Goal: Information Seeking & Learning: Learn about a topic

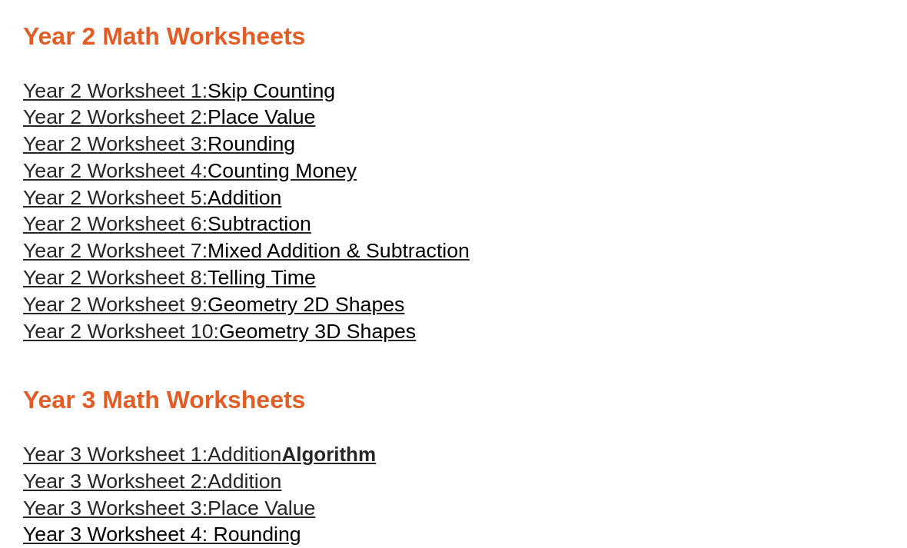
scroll to position [1110, 0]
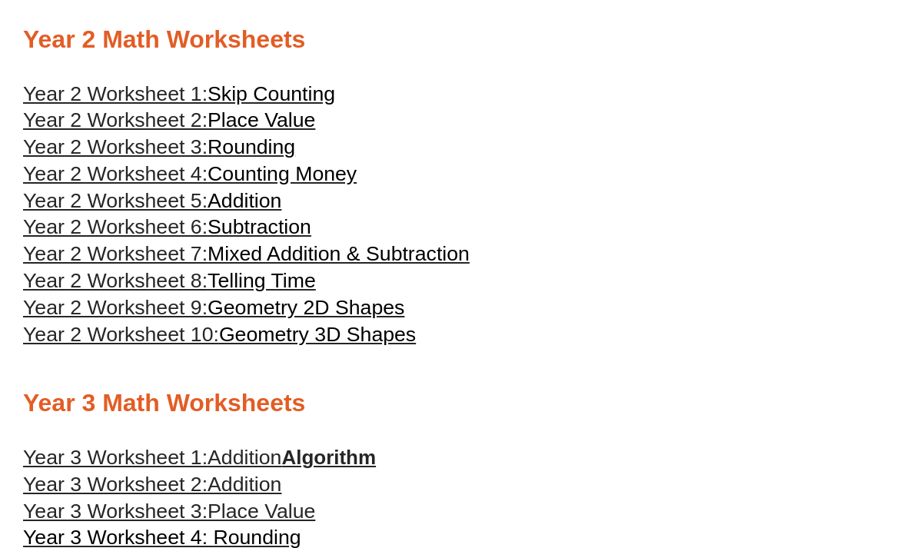
click at [97, 100] on span "Year 2 Worksheet 1:" at bounding box center [115, 94] width 185 height 23
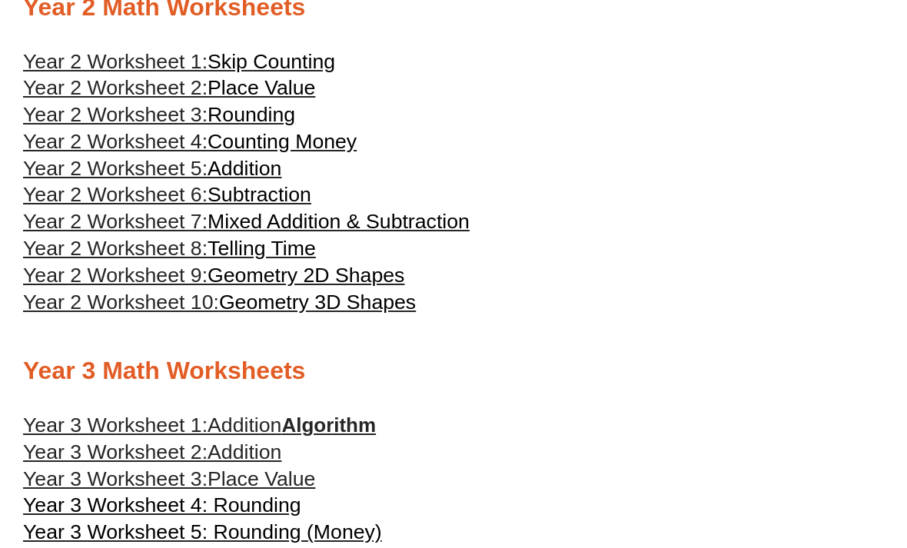
scroll to position [1137, 0]
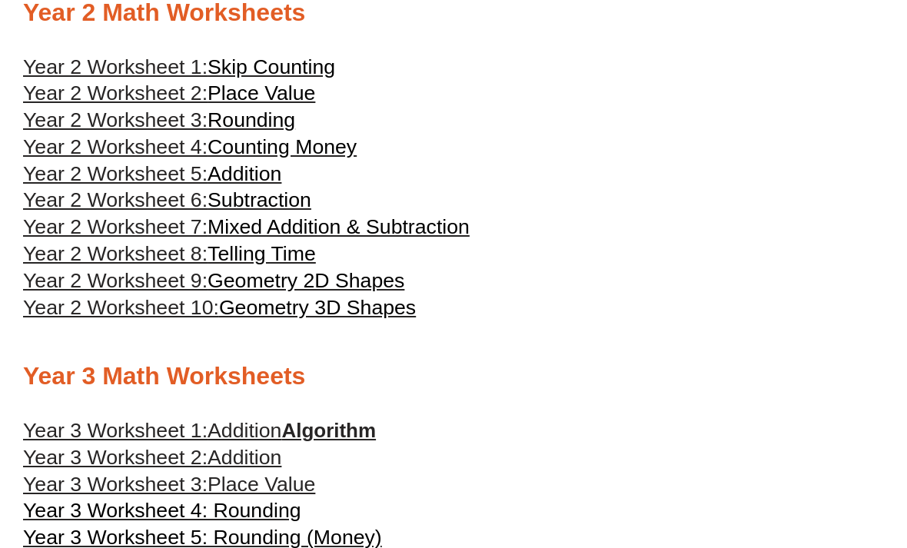
click at [291, 95] on span "Place Value" at bounding box center [262, 93] width 108 height 23
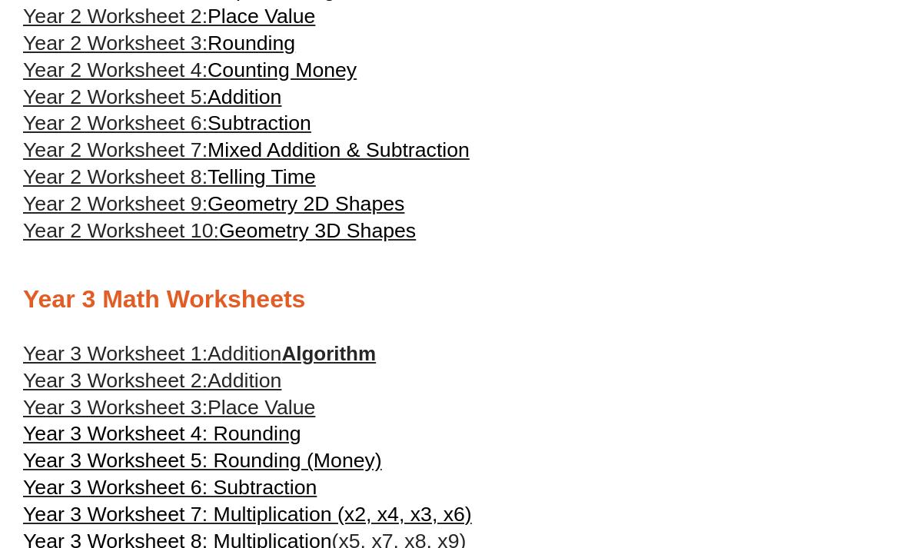
scroll to position [1218, 0]
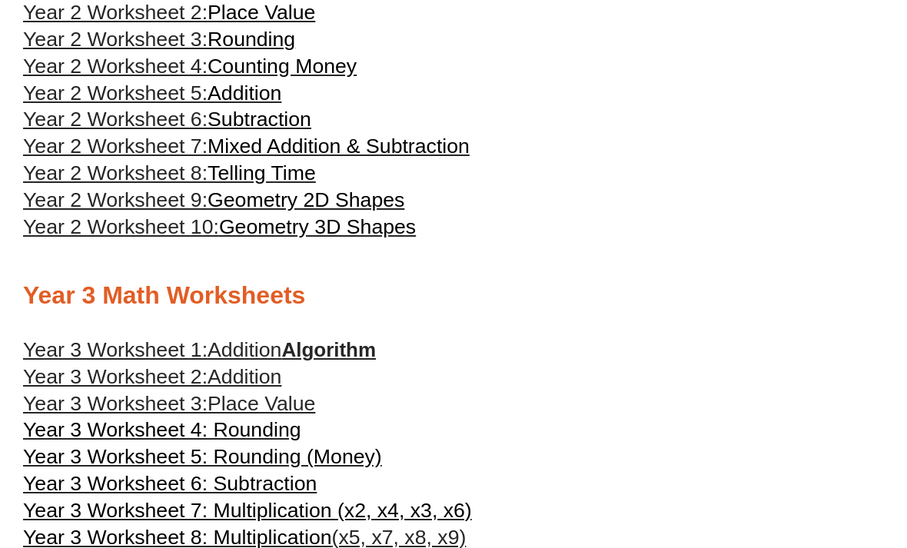
click at [57, 349] on span "Year 3 Worksheet 1:" at bounding box center [115, 349] width 185 height 23
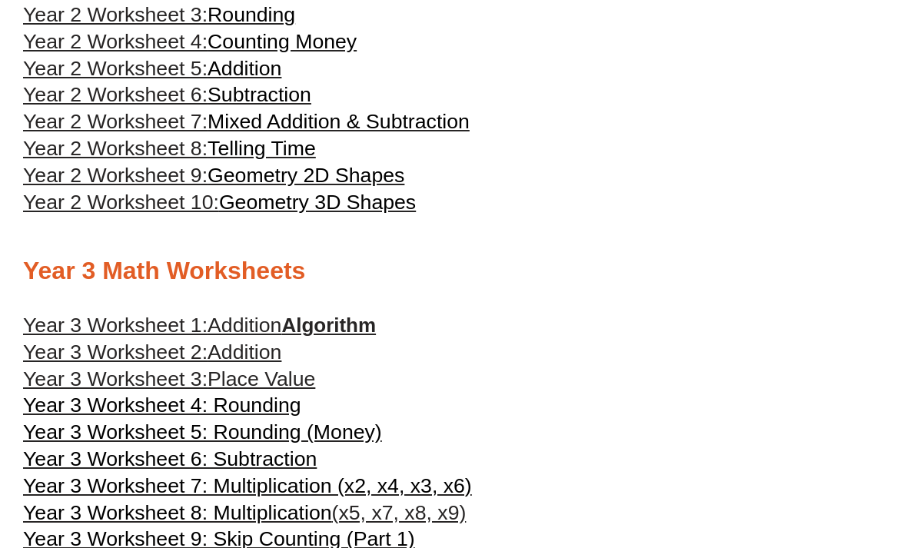
click at [60, 350] on span "Year 3 Worksheet 2:" at bounding box center [115, 352] width 185 height 23
click at [58, 382] on span "Year 3 Worksheet 3:" at bounding box center [115, 379] width 185 height 23
click at [230, 405] on span "Year 3 Worksheet 4: Rounding" at bounding box center [162, 405] width 278 height 23
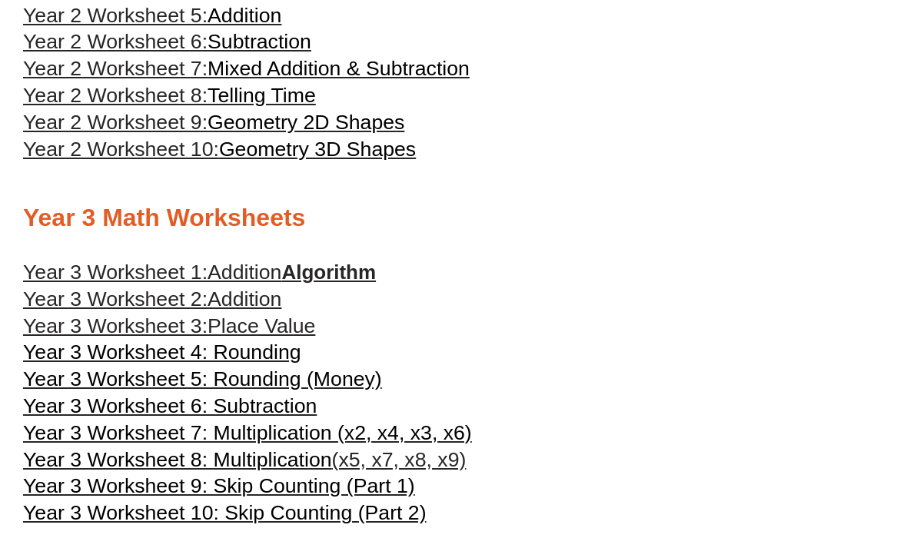
click at [358, 391] on span "Year 3 Worksheet 5: Rounding (Money)" at bounding box center [202, 379] width 359 height 23
click at [288, 409] on span "Year 3 Worksheet 6: Subtraction" at bounding box center [170, 406] width 294 height 23
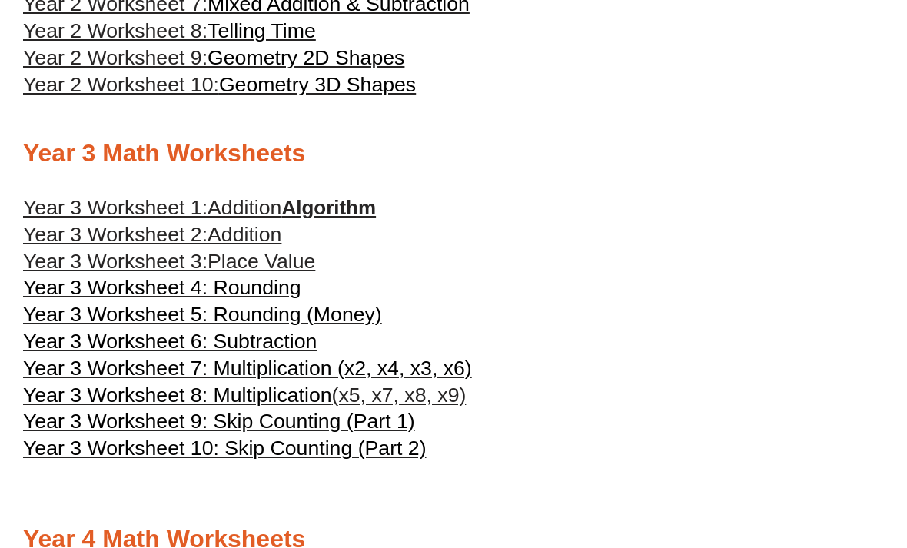
scroll to position [1360, 0]
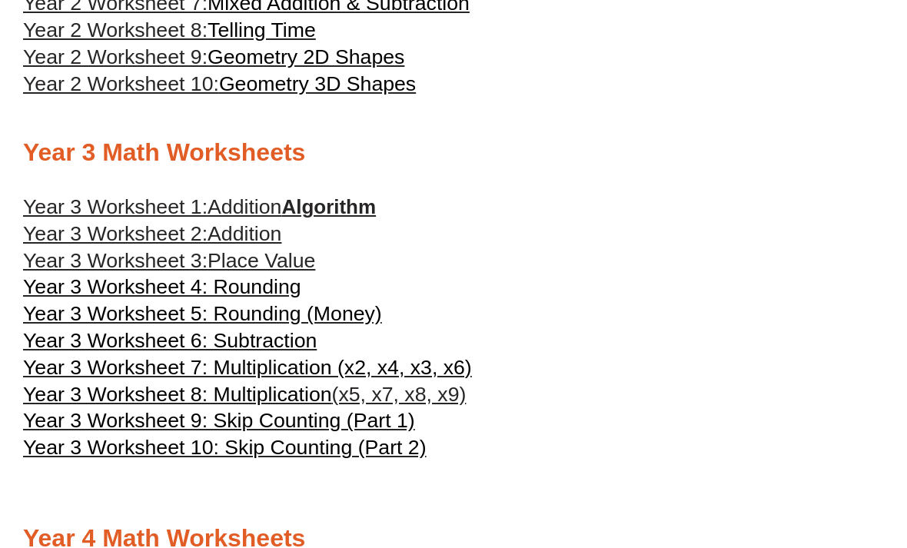
click at [78, 373] on span "Year 3 Worksheet 7: Multiplication (x2, x4, x3, x6)" at bounding box center [247, 368] width 449 height 23
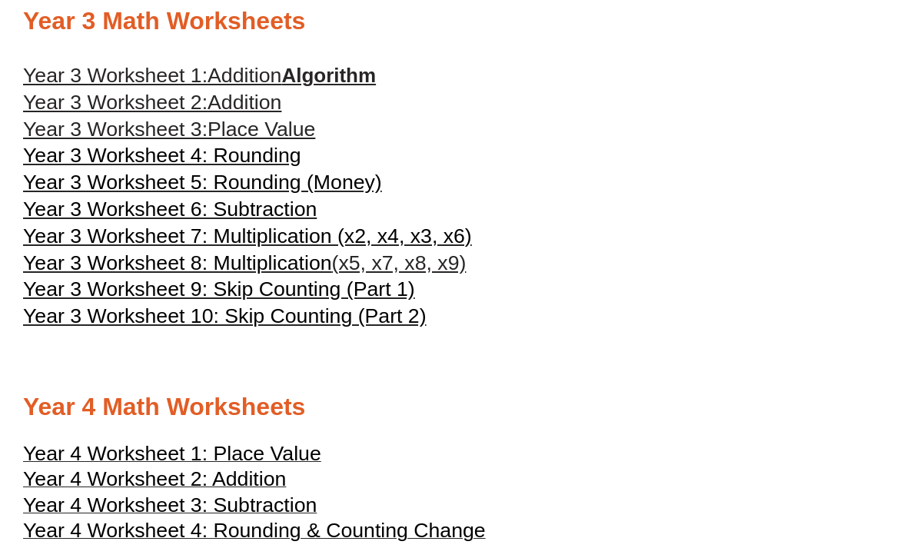
scroll to position [1499, 0]
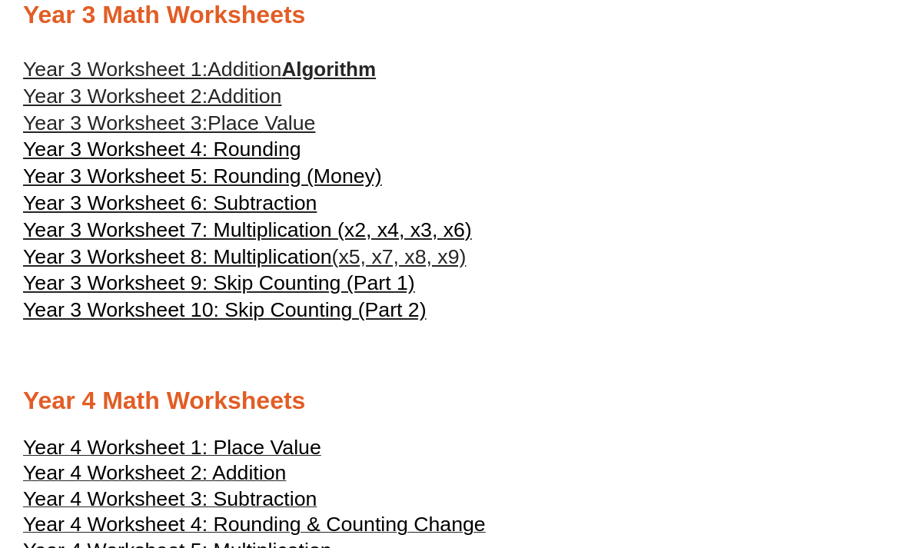
click at [372, 290] on span "Year 3 Worksheet 9: Skip Counting (Part 1)" at bounding box center [219, 282] width 392 height 23
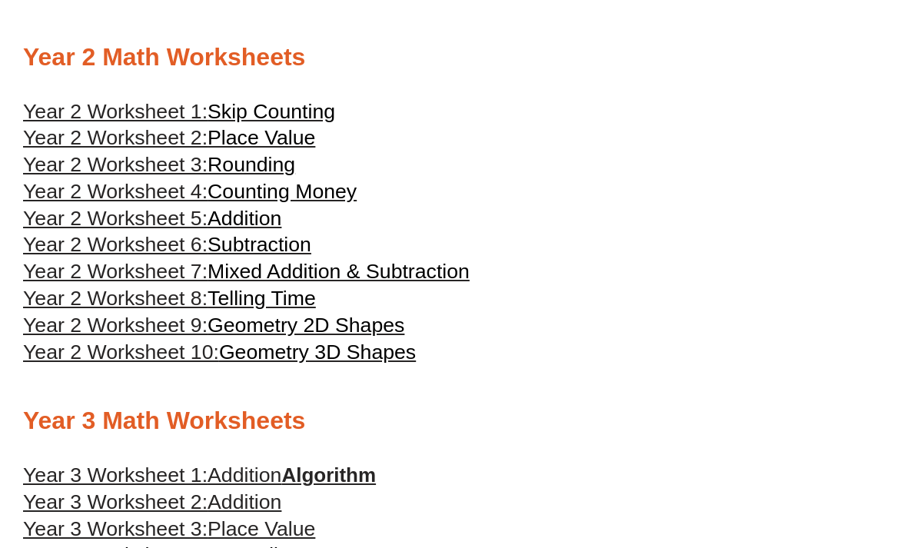
scroll to position [1091, 0]
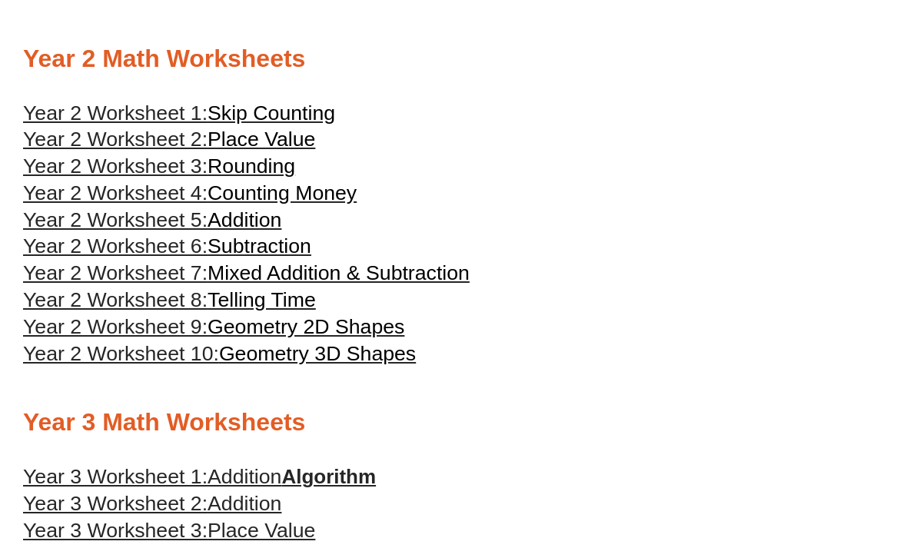
click at [306, 365] on link "Year 2 Worksheet 10: Geometry 3D Shapes" at bounding box center [219, 353] width 393 height 23
click at [384, 338] on span "Geometry 2D Shapes" at bounding box center [306, 326] width 197 height 23
click at [108, 305] on span "Year 2 Worksheet 8:" at bounding box center [115, 299] width 185 height 23
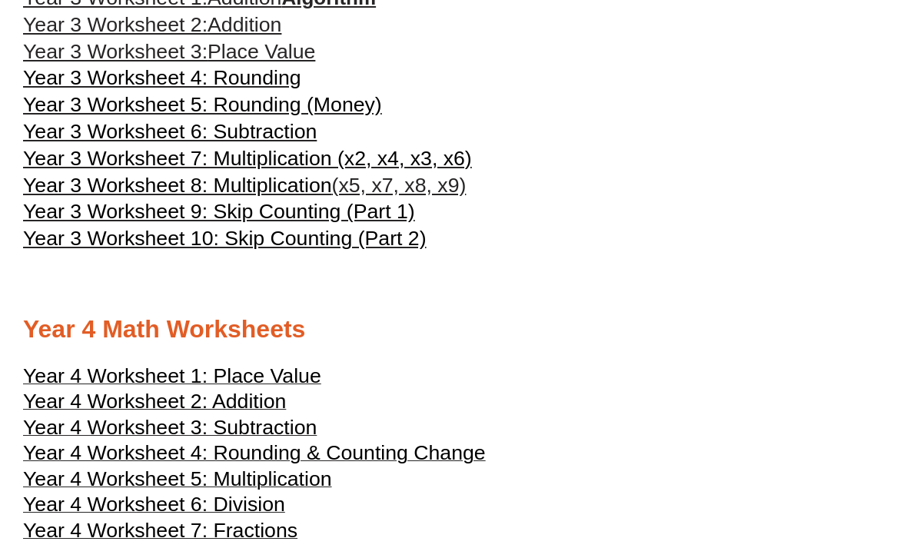
scroll to position [1564, 0]
